Goal: Find specific page/section: Find specific page/section

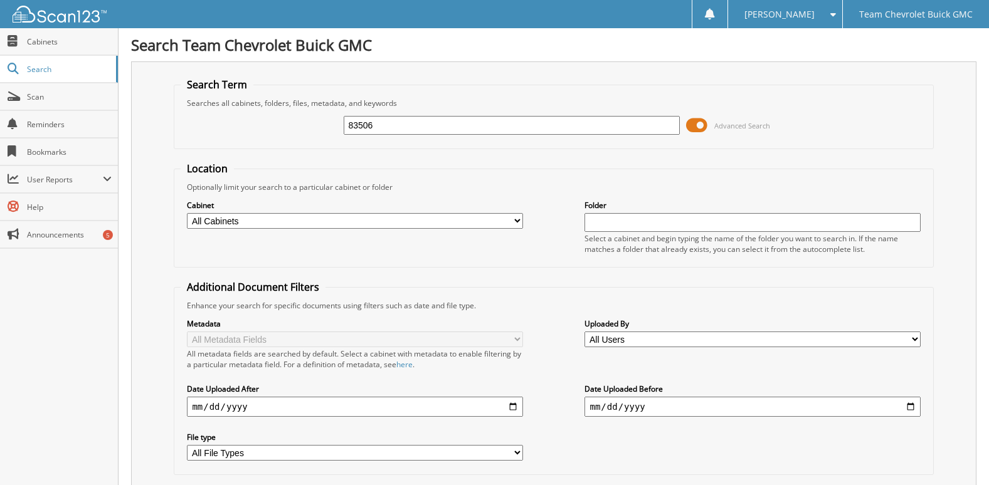
type input "83506"
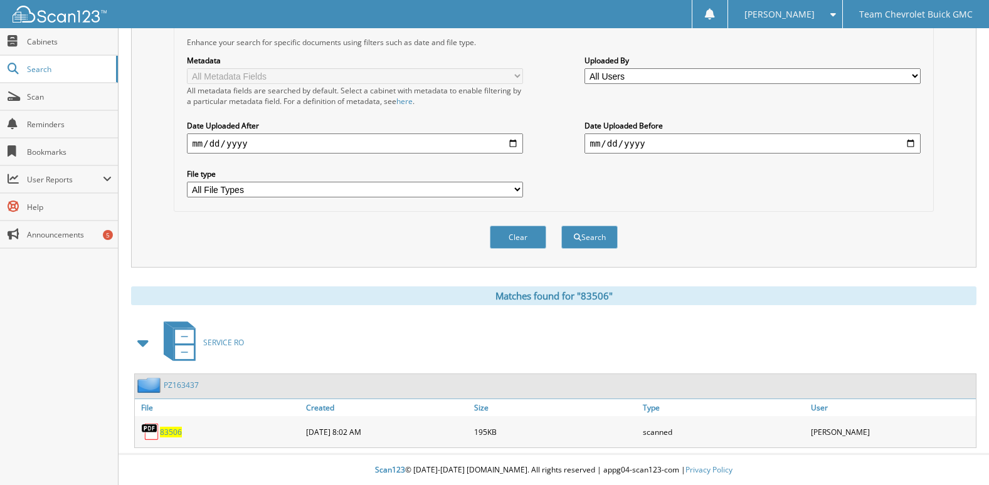
scroll to position [265, 0]
click at [164, 430] on span "83506" at bounding box center [171, 431] width 22 height 11
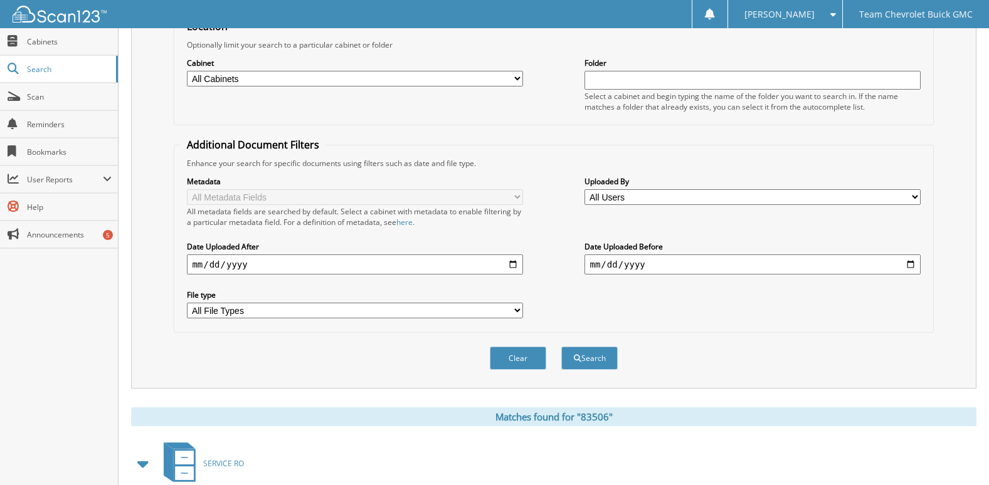
scroll to position [0, 0]
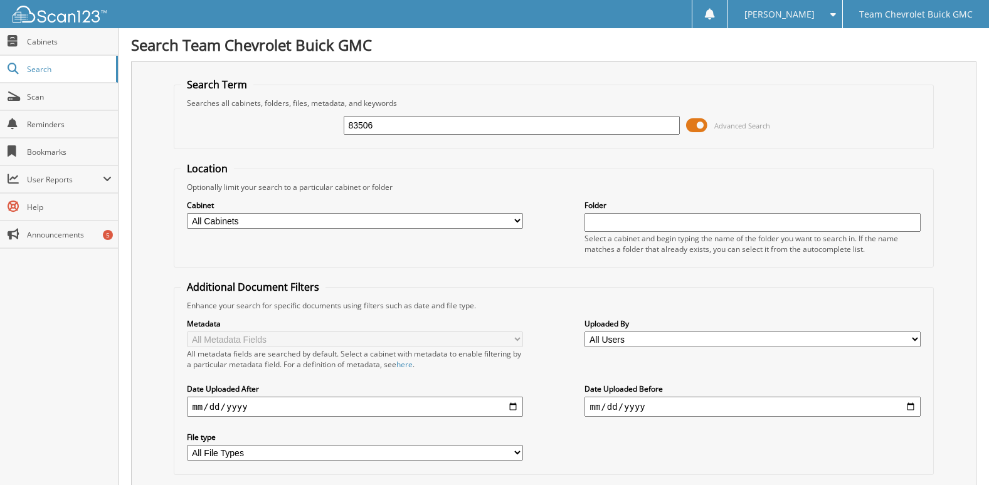
drag, startPoint x: 381, startPoint y: 125, endPoint x: 135, endPoint y: 112, distance: 246.2
click at [135, 112] on div "Search Term Searches all cabinets, folders, files, metadata, and keywords 83506…" at bounding box center [553, 296] width 845 height 470
type input "83787"
drag, startPoint x: 378, startPoint y: 125, endPoint x: 281, endPoint y: 128, distance: 96.6
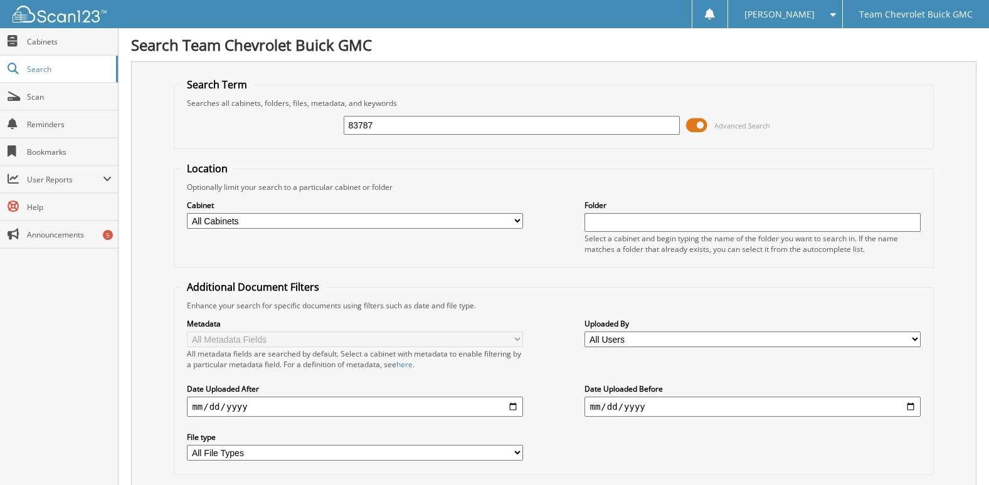
click at [281, 128] on div "83787 Advanced Search" at bounding box center [554, 126] width 746 height 34
type input "83787"
drag, startPoint x: 383, startPoint y: 123, endPoint x: 268, endPoint y: 121, distance: 114.2
click at [268, 121] on div "83787 Advanced Search" at bounding box center [554, 126] width 746 height 34
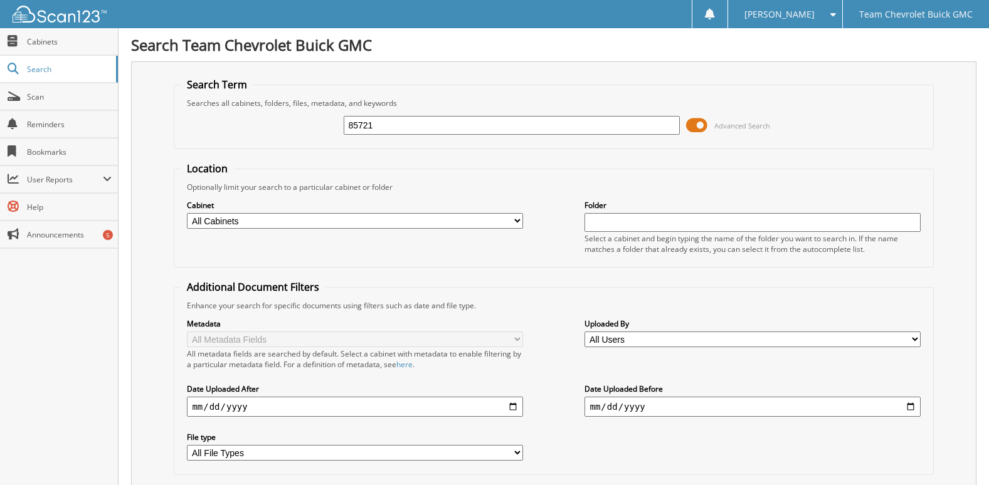
type input "85721"
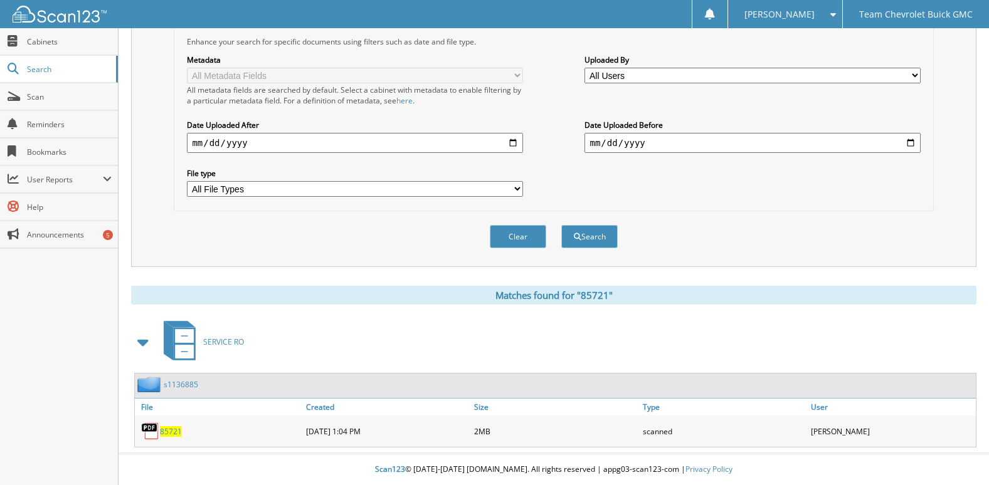
click at [174, 430] on span "85721" at bounding box center [171, 431] width 22 height 11
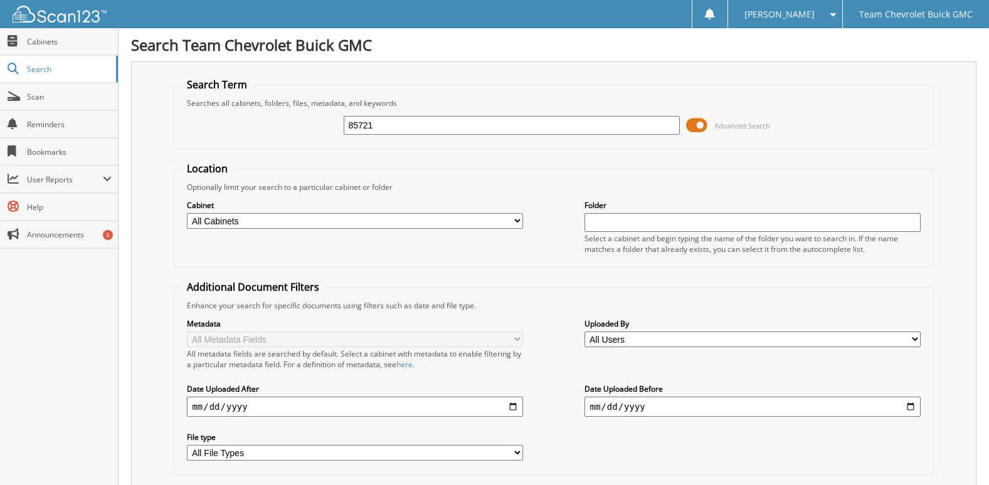
drag, startPoint x: 378, startPoint y: 122, endPoint x: 300, endPoint y: 122, distance: 77.1
click at [300, 122] on div "85721 Advanced Search" at bounding box center [554, 126] width 746 height 34
type input "85704"
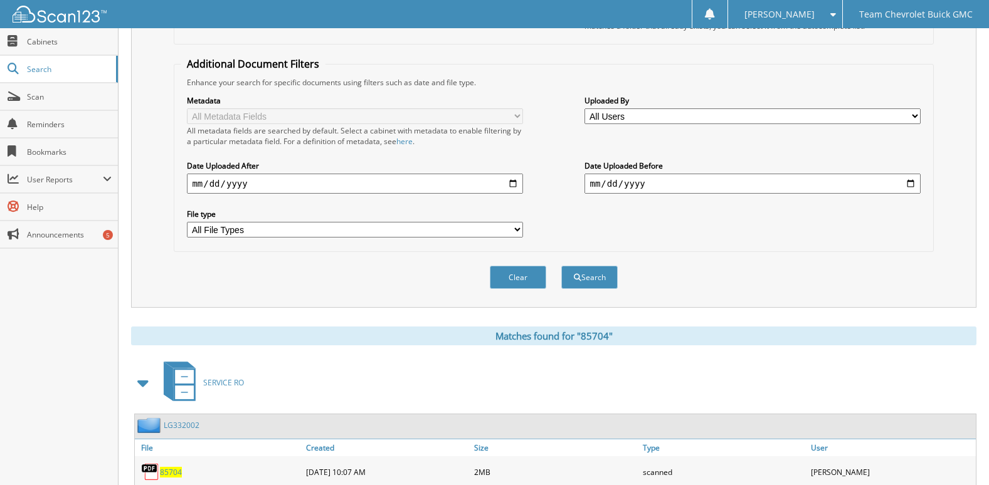
scroll to position [297, 0]
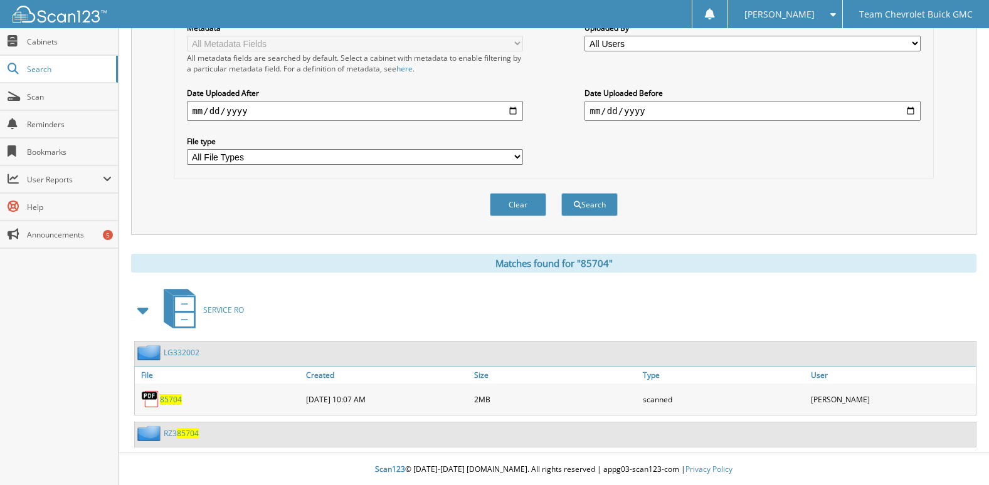
click at [167, 396] on span "85704" at bounding box center [171, 399] width 22 height 11
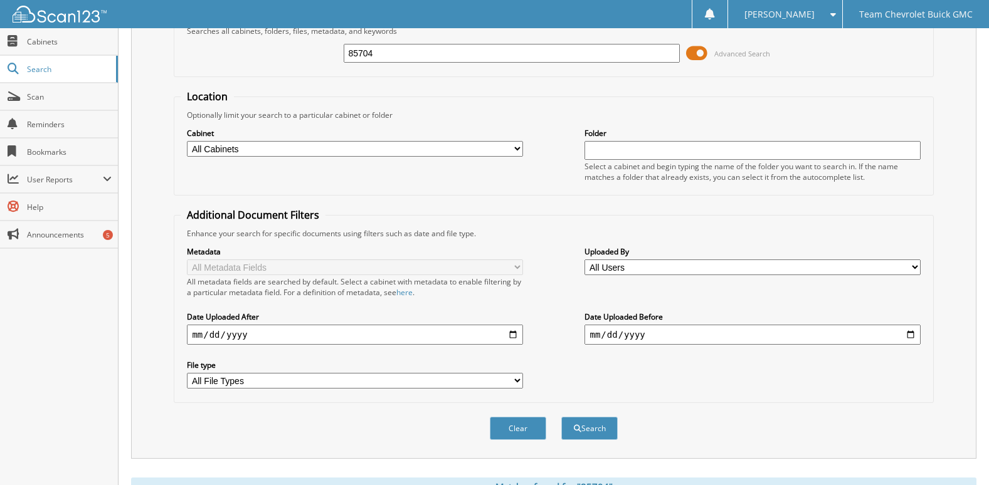
scroll to position [0, 0]
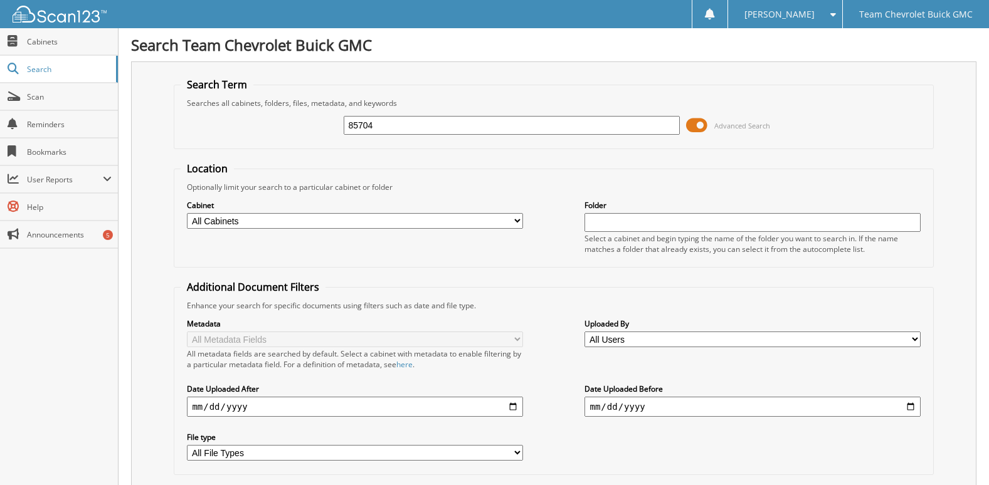
drag, startPoint x: 373, startPoint y: 126, endPoint x: 305, endPoint y: 131, distance: 67.9
click at [305, 131] on div "85704 Advanced Search" at bounding box center [554, 126] width 746 height 34
type input "83304"
drag, startPoint x: 395, startPoint y: 132, endPoint x: 303, endPoint y: 137, distance: 92.4
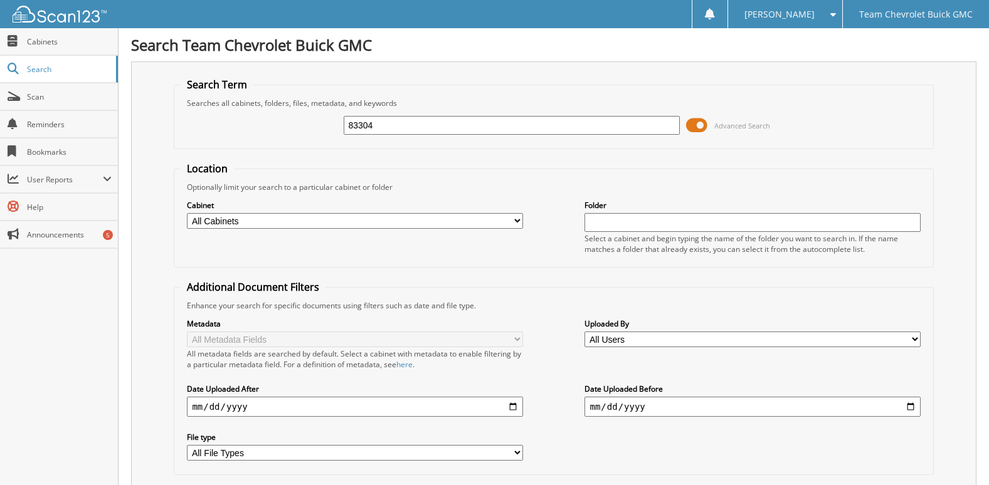
click at [303, 137] on div "83304 Advanced Search" at bounding box center [554, 126] width 746 height 34
type input "83094"
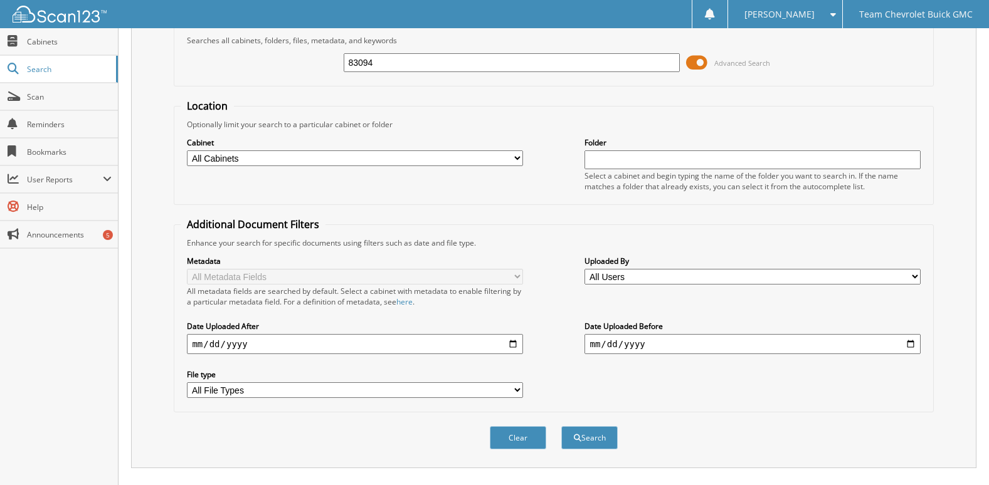
scroll to position [265, 0]
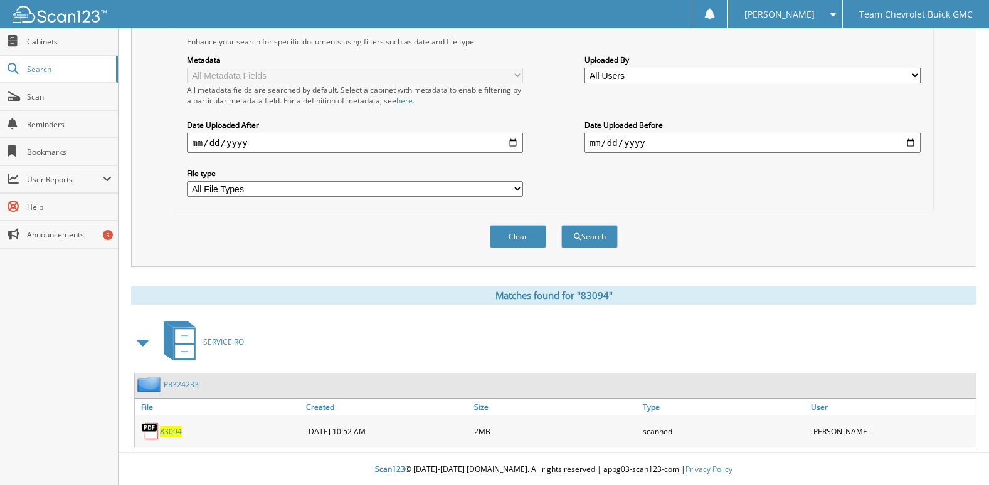
click at [169, 433] on span "83094" at bounding box center [171, 431] width 22 height 11
